Goal: Communication & Community: Answer question/provide support

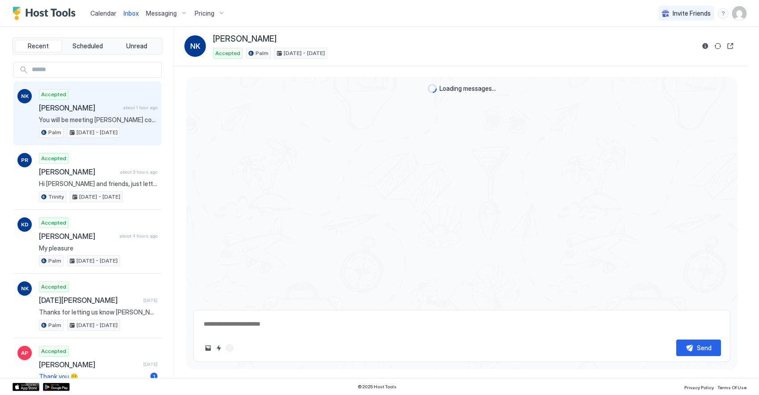
type textarea "*"
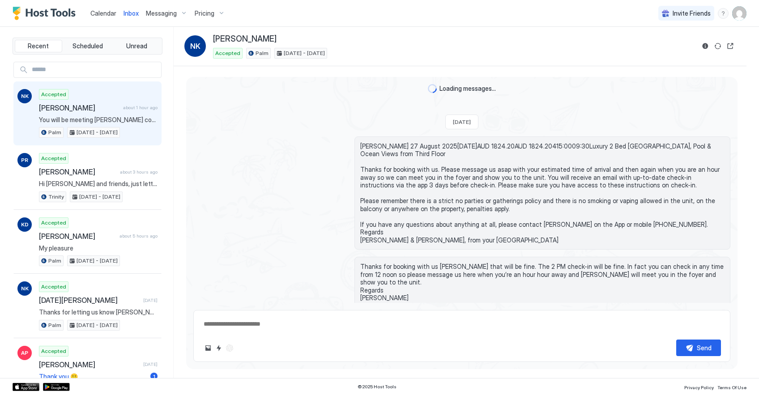
type textarea "*"
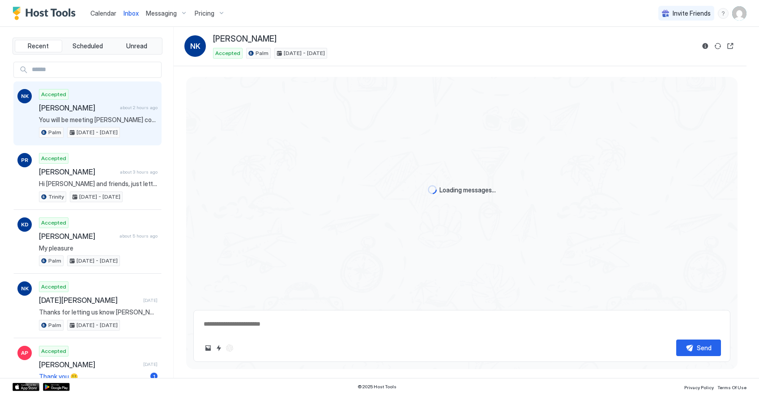
type textarea "*"
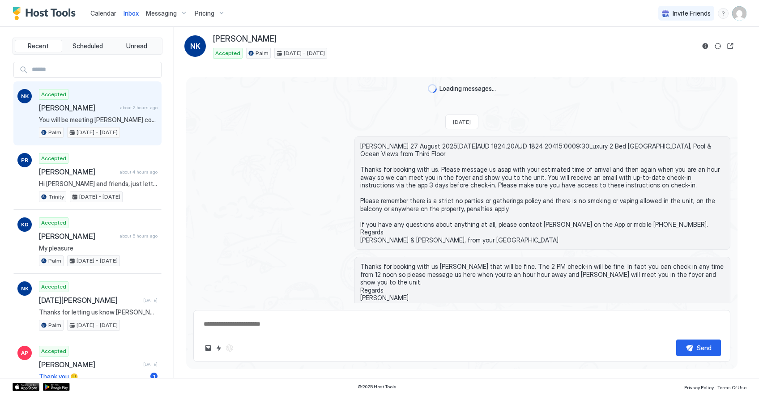
type textarea "*"
